Goal: Task Accomplishment & Management: Complete application form

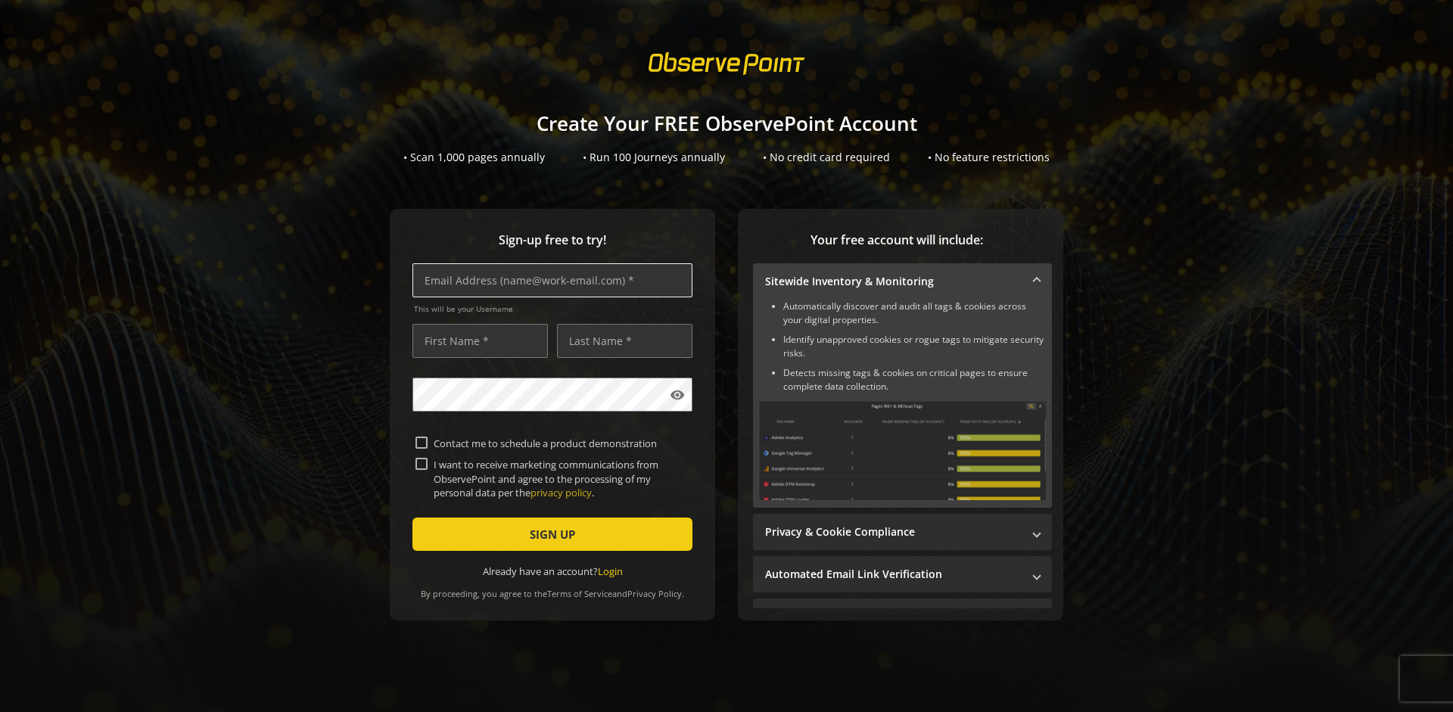
click at [548, 280] on input "text" at bounding box center [553, 280] width 280 height 34
type input "[EMAIL_ADDRESS][DOMAIN_NAME]"
click at [476, 341] on input "text" at bounding box center [480, 341] width 135 height 34
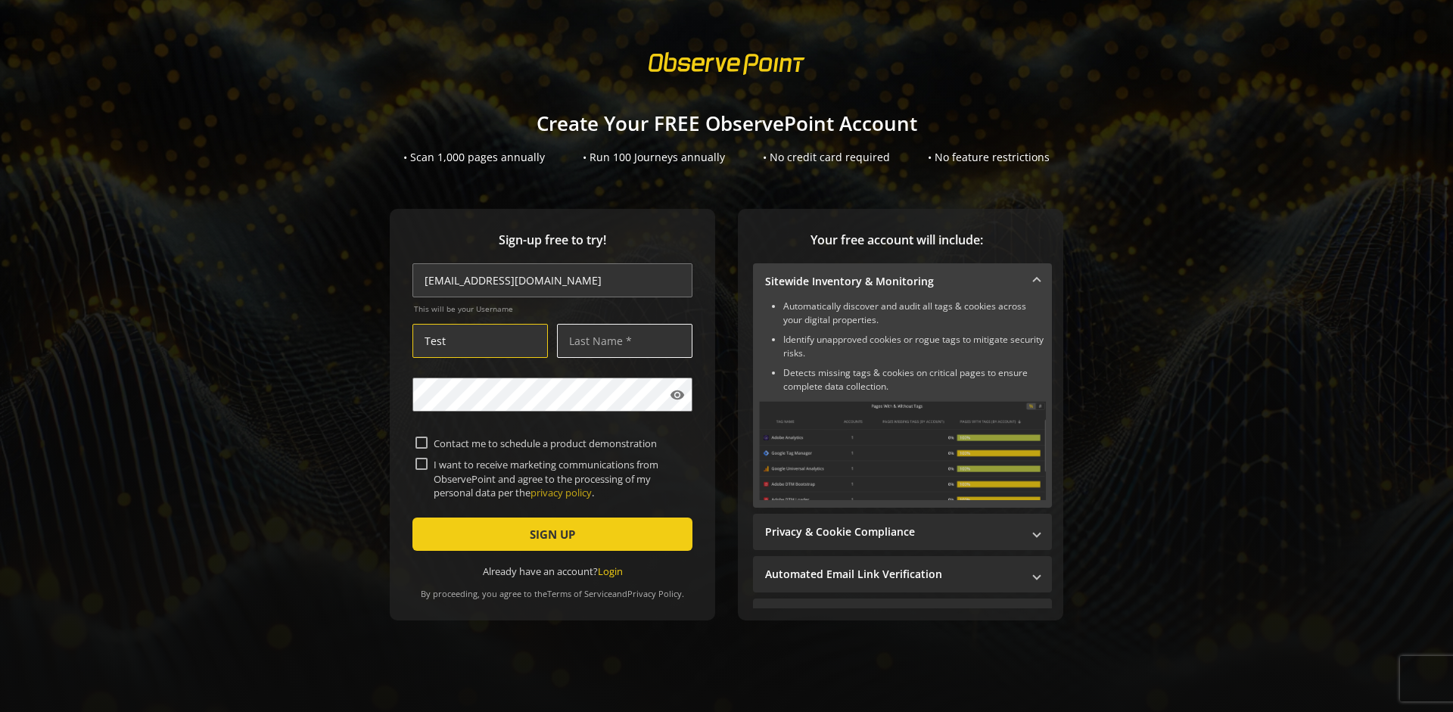
type input "Test"
click at [621, 341] on input "text" at bounding box center [624, 341] width 135 height 34
type input "Test"
click at [548, 534] on span "SIGN UP" at bounding box center [552, 534] width 45 height 27
